Goal: Navigation & Orientation: Go to known website

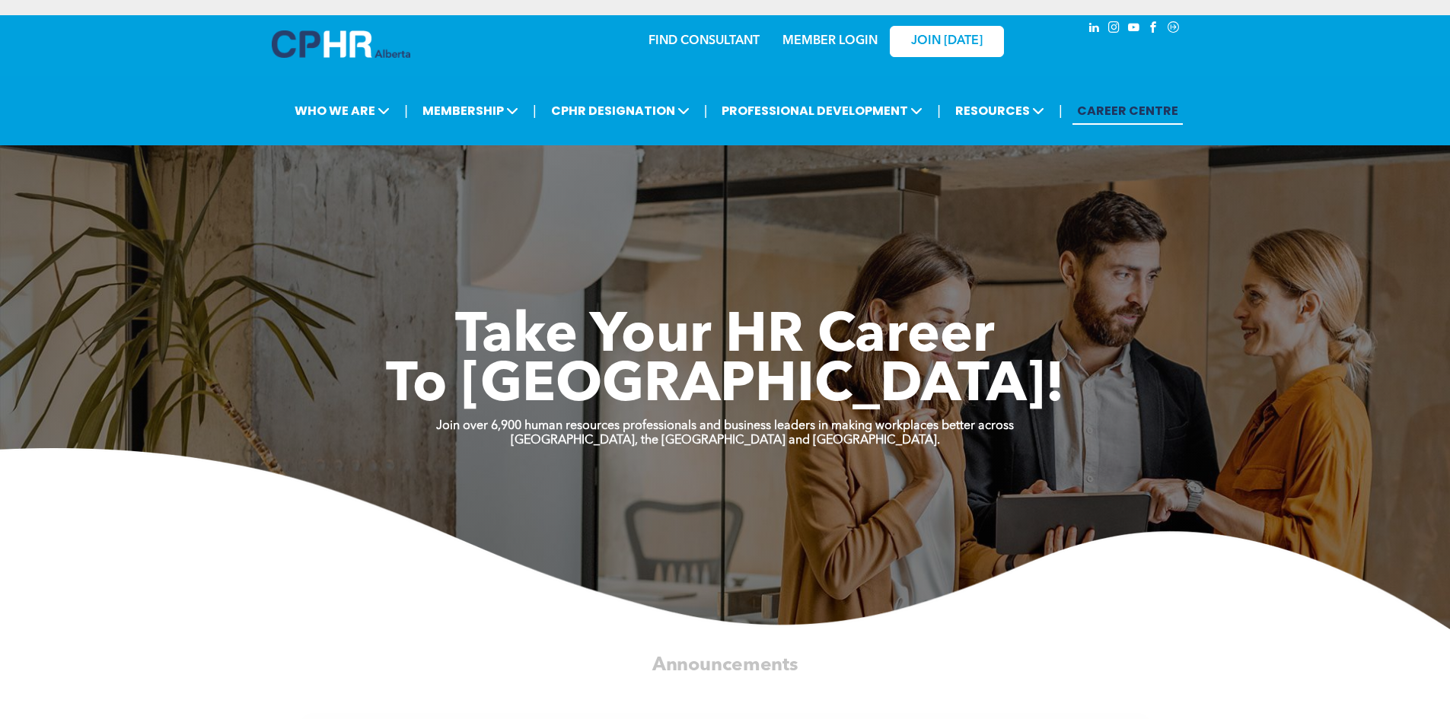
click at [832, 41] on link "MEMBER LOGIN" at bounding box center [830, 41] width 95 height 12
click at [843, 44] on link "MEMBER LOGIN" at bounding box center [830, 41] width 95 height 12
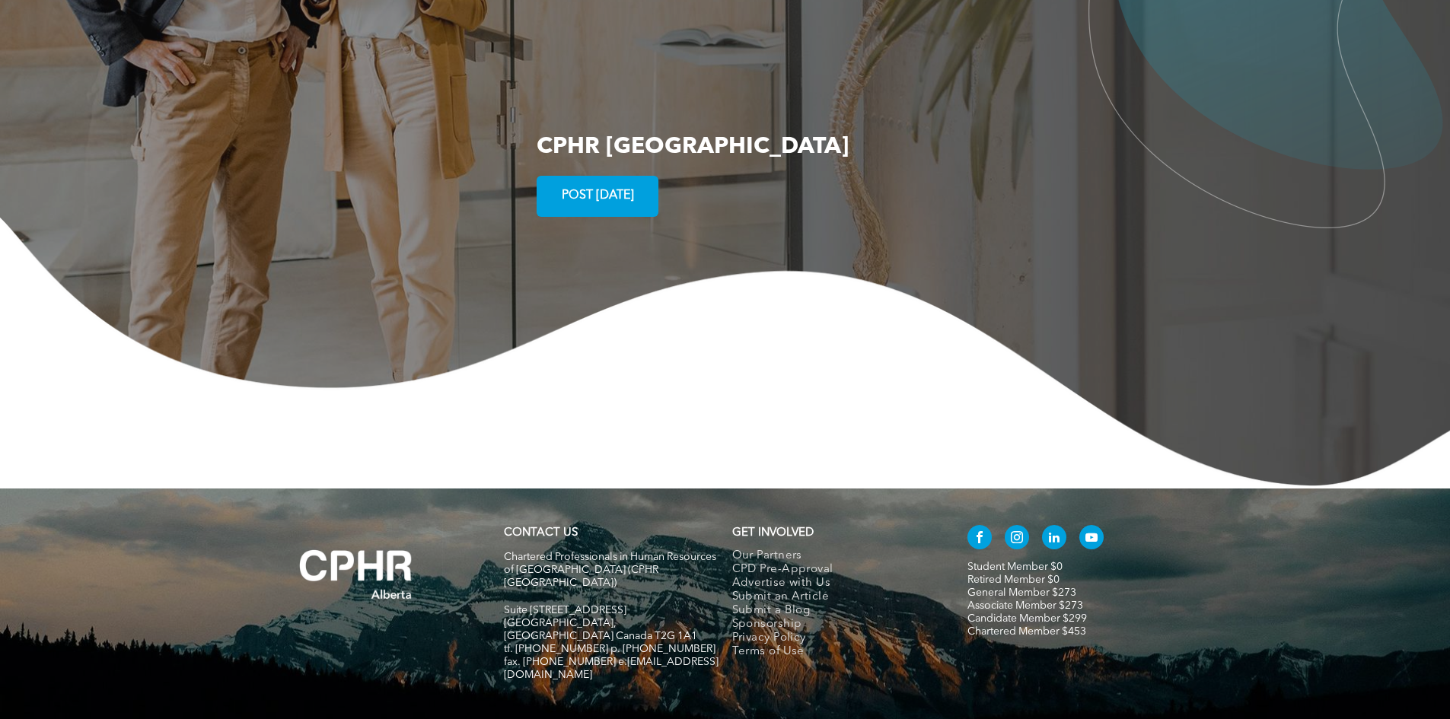
scroll to position [2770, 0]
